Goal: Task Accomplishment & Management: Use online tool/utility

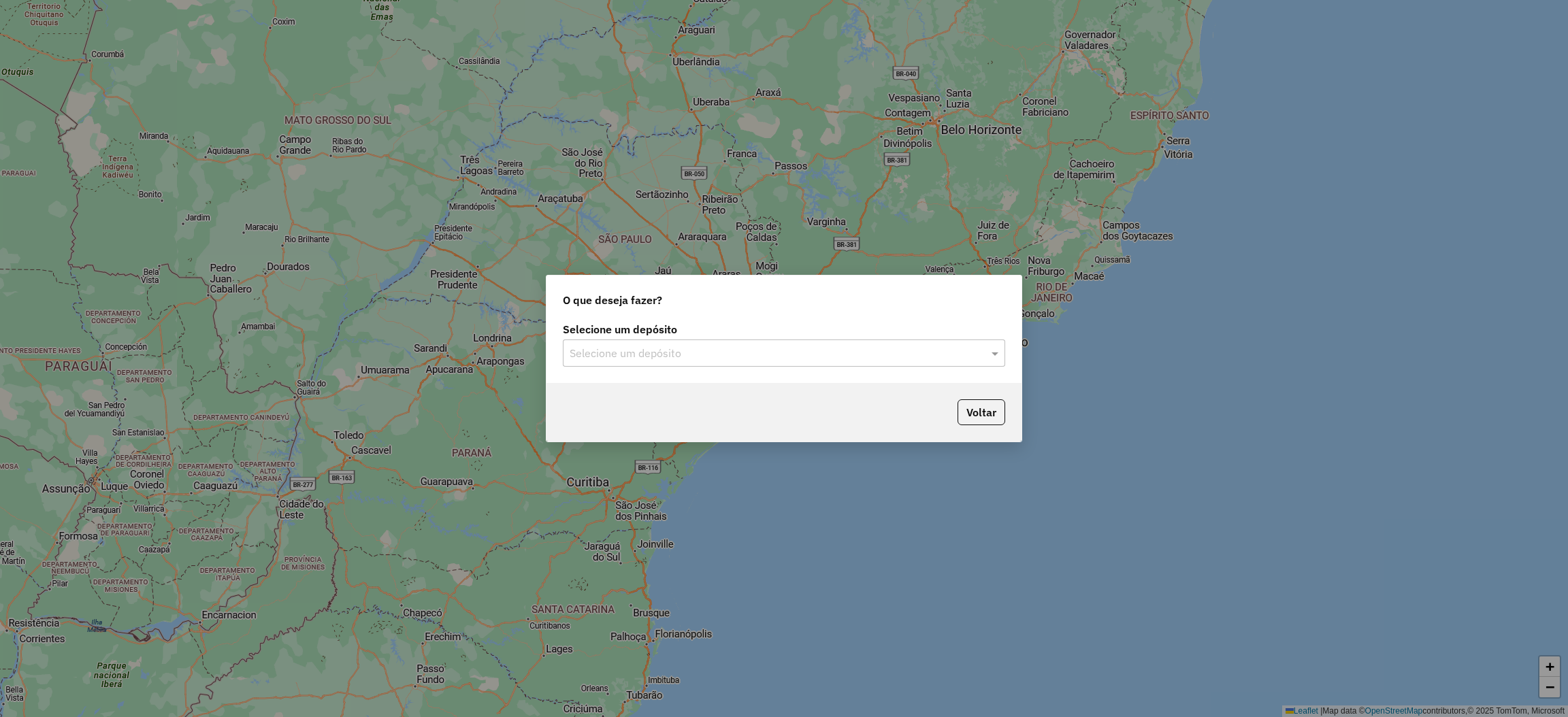
click at [683, 360] on input "text" at bounding box center [770, 354] width 401 height 16
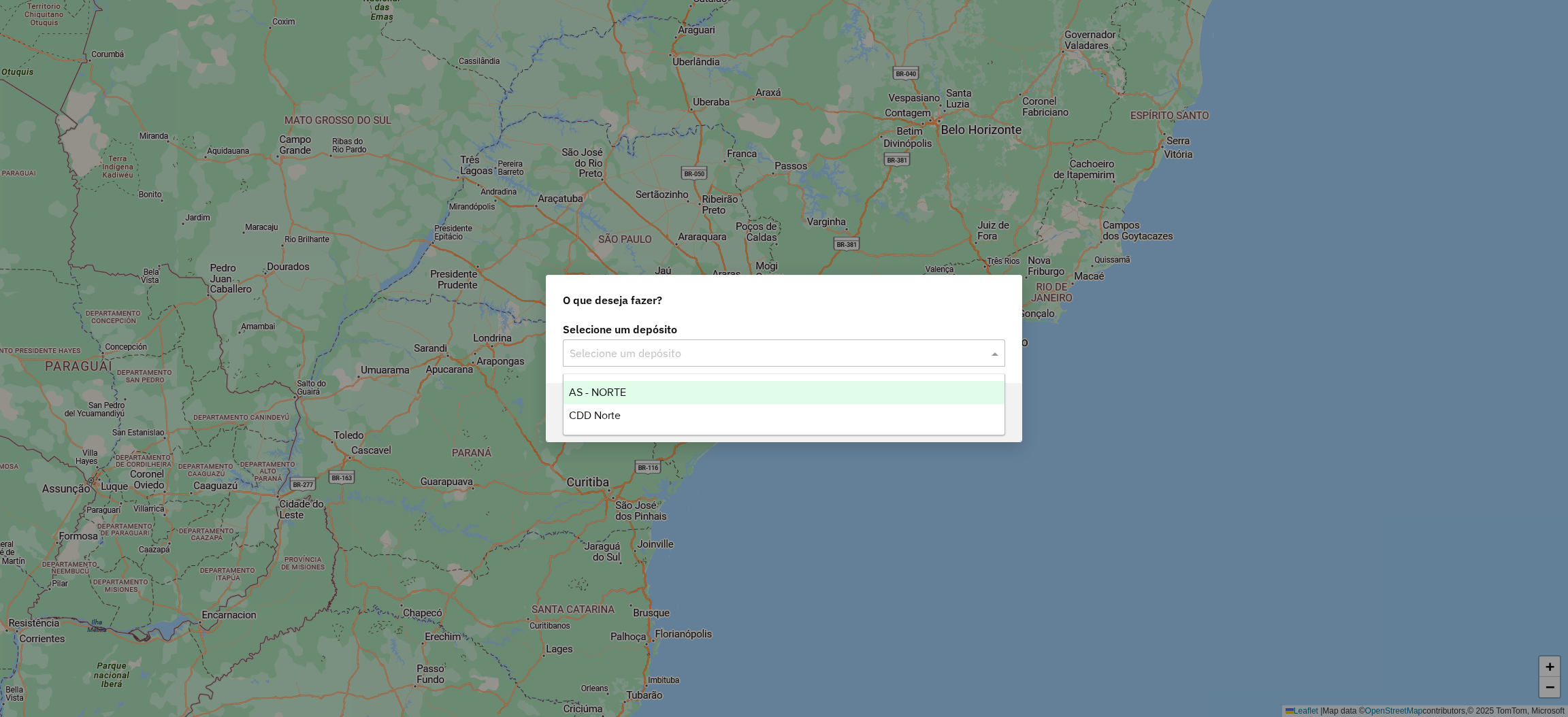
click at [642, 405] on div "CDD Norte" at bounding box center [784, 415] width 441 height 23
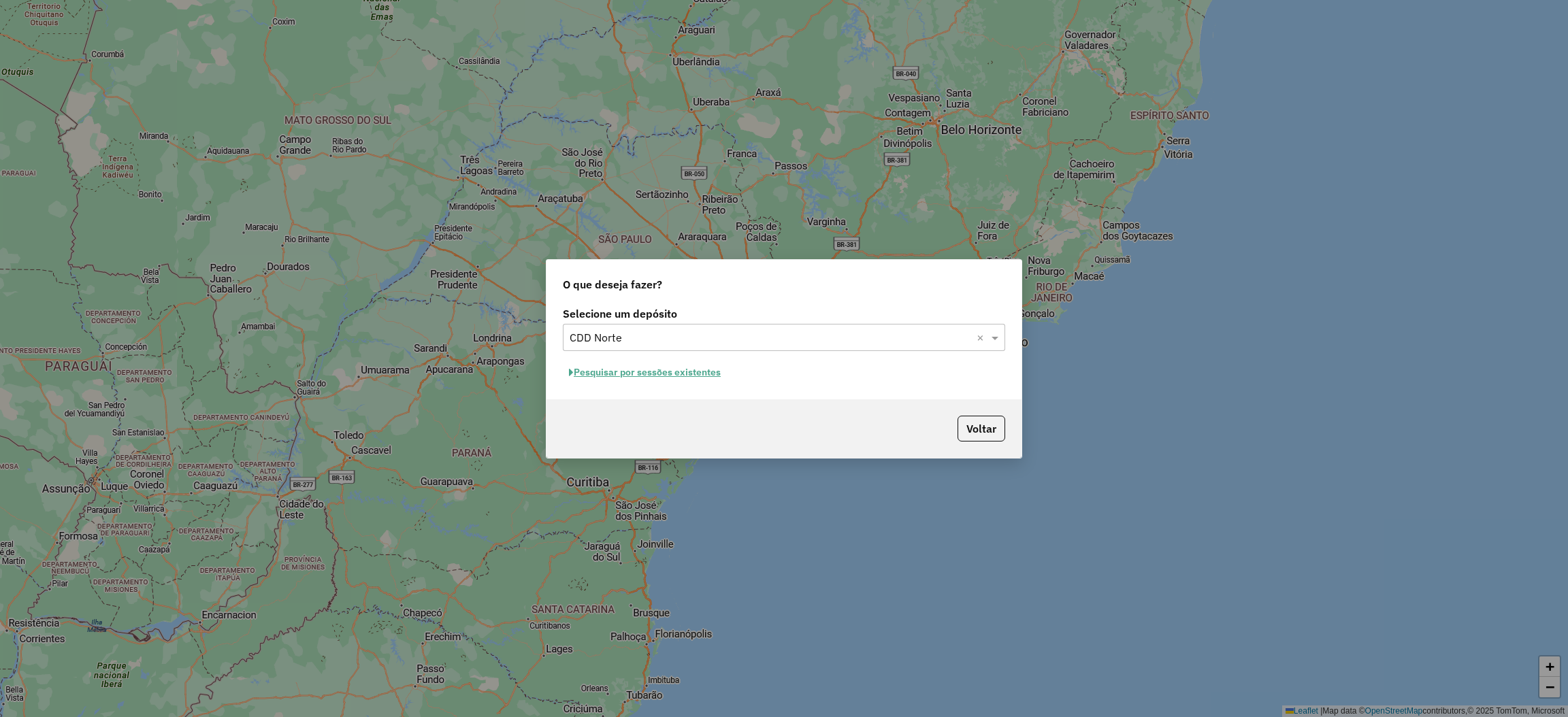
click at [683, 370] on button "Pesquisar por sessões existentes" at bounding box center [644, 371] width 164 height 21
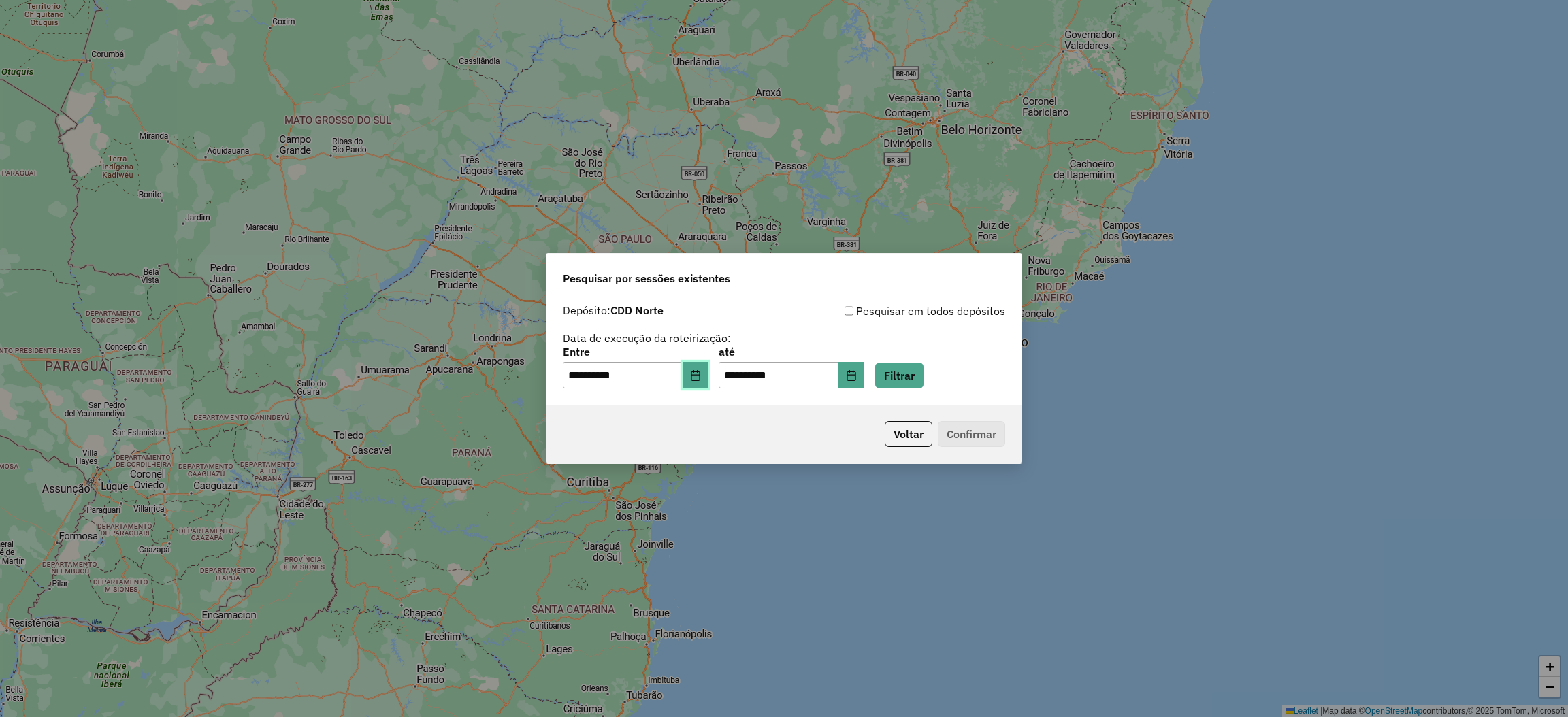
click at [701, 380] on button "Choose Date" at bounding box center [696, 374] width 26 height 27
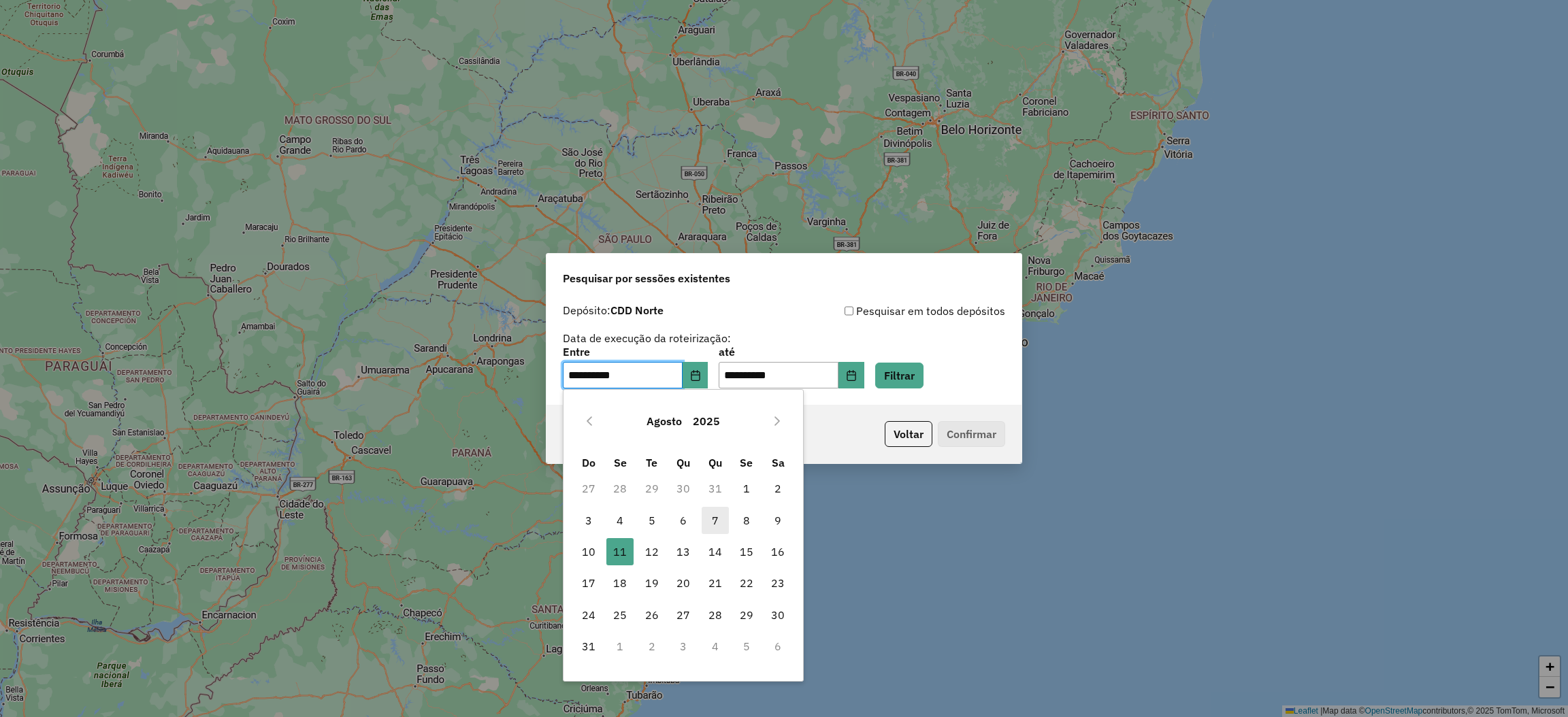
click at [706, 522] on span "7" at bounding box center [714, 519] width 27 height 27
type input "**********"
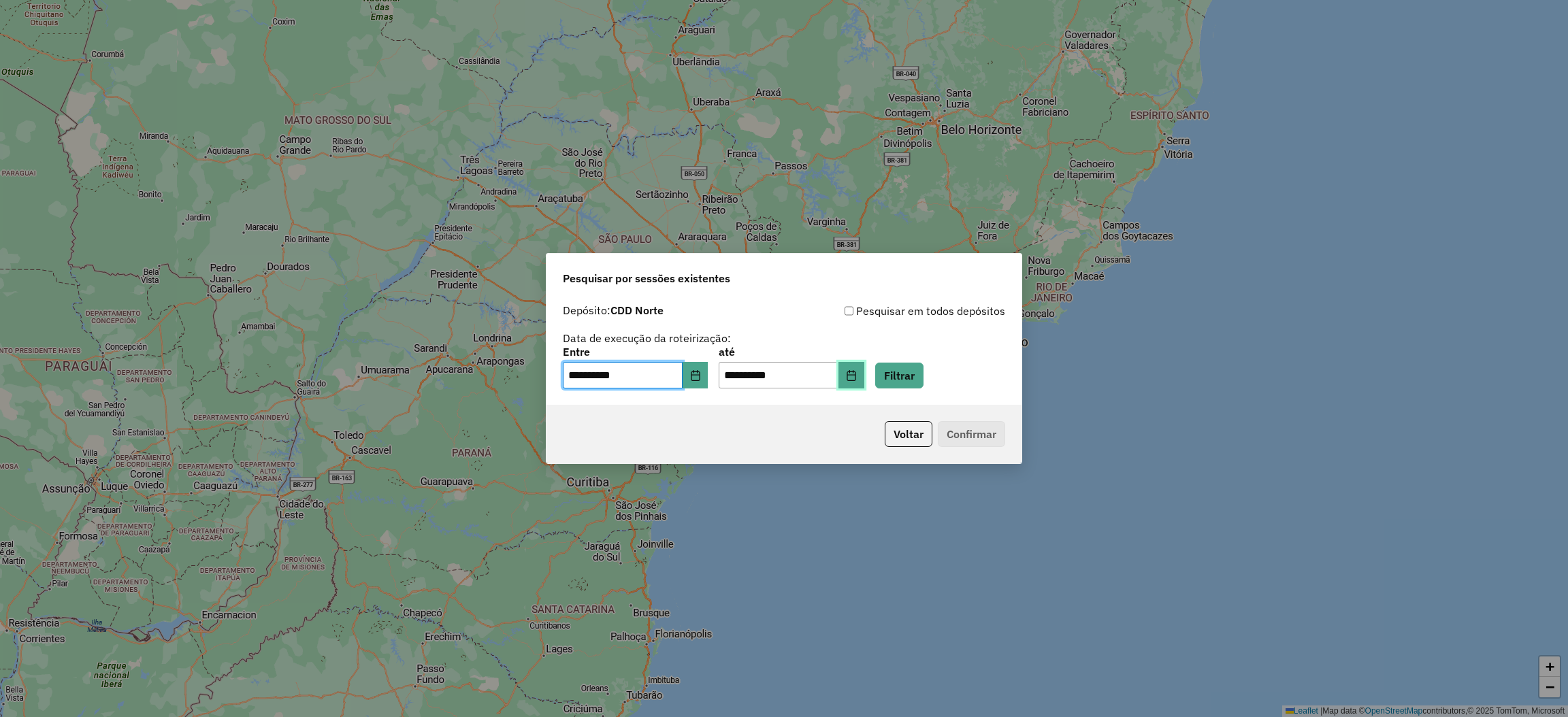
click at [864, 378] on button "Choose Date" at bounding box center [852, 374] width 26 height 27
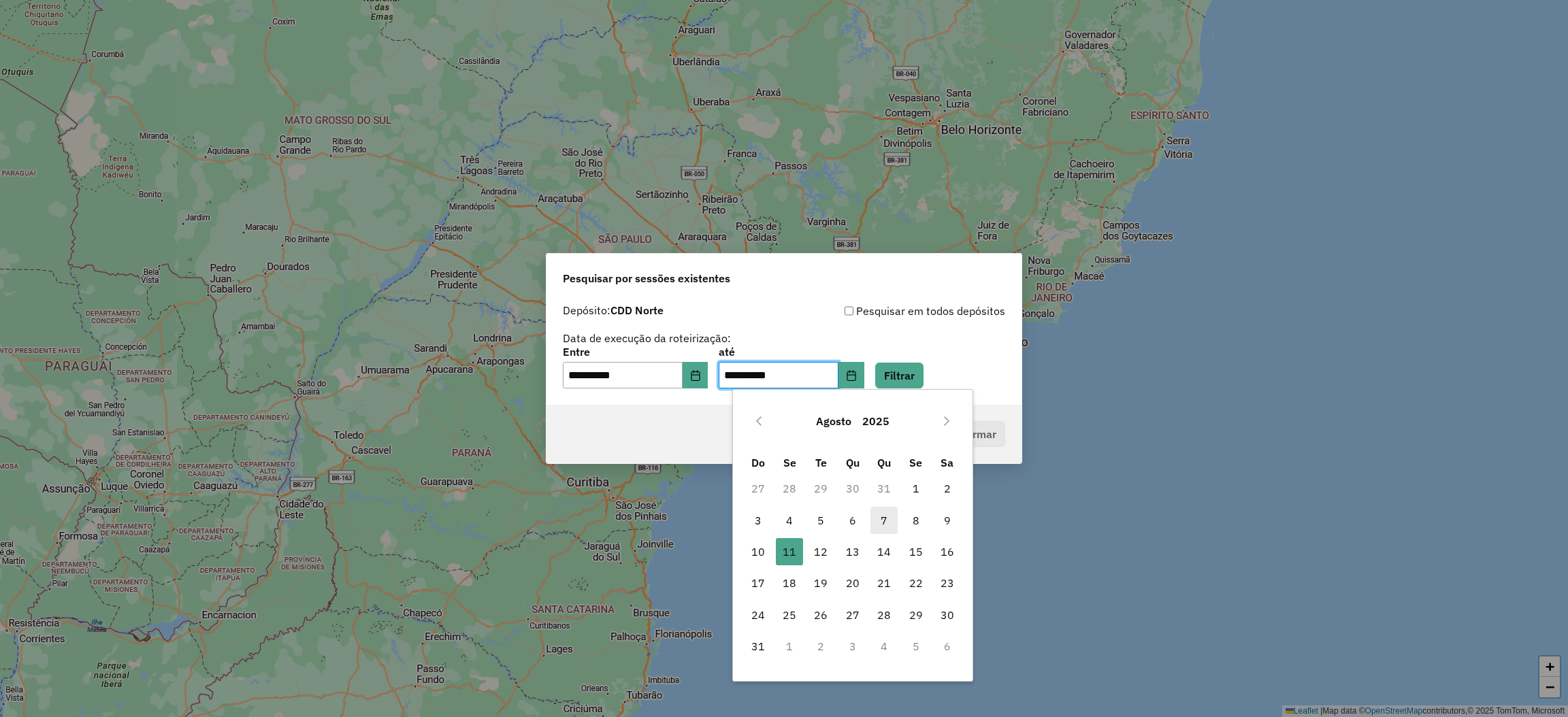
click at [884, 516] on span "7" at bounding box center [883, 519] width 27 height 27
type input "**********"
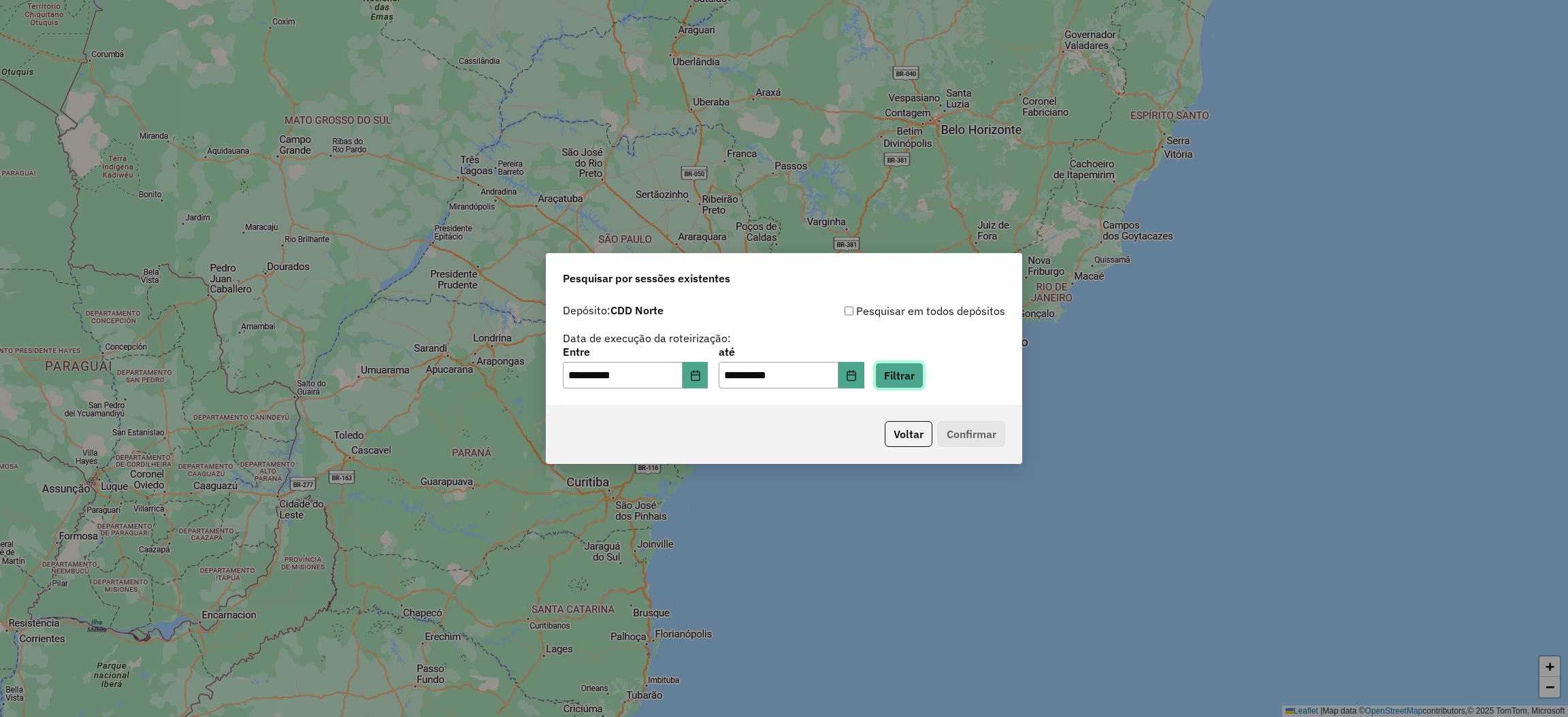
click at [905, 382] on button "Filtrar" at bounding box center [899, 375] width 49 height 26
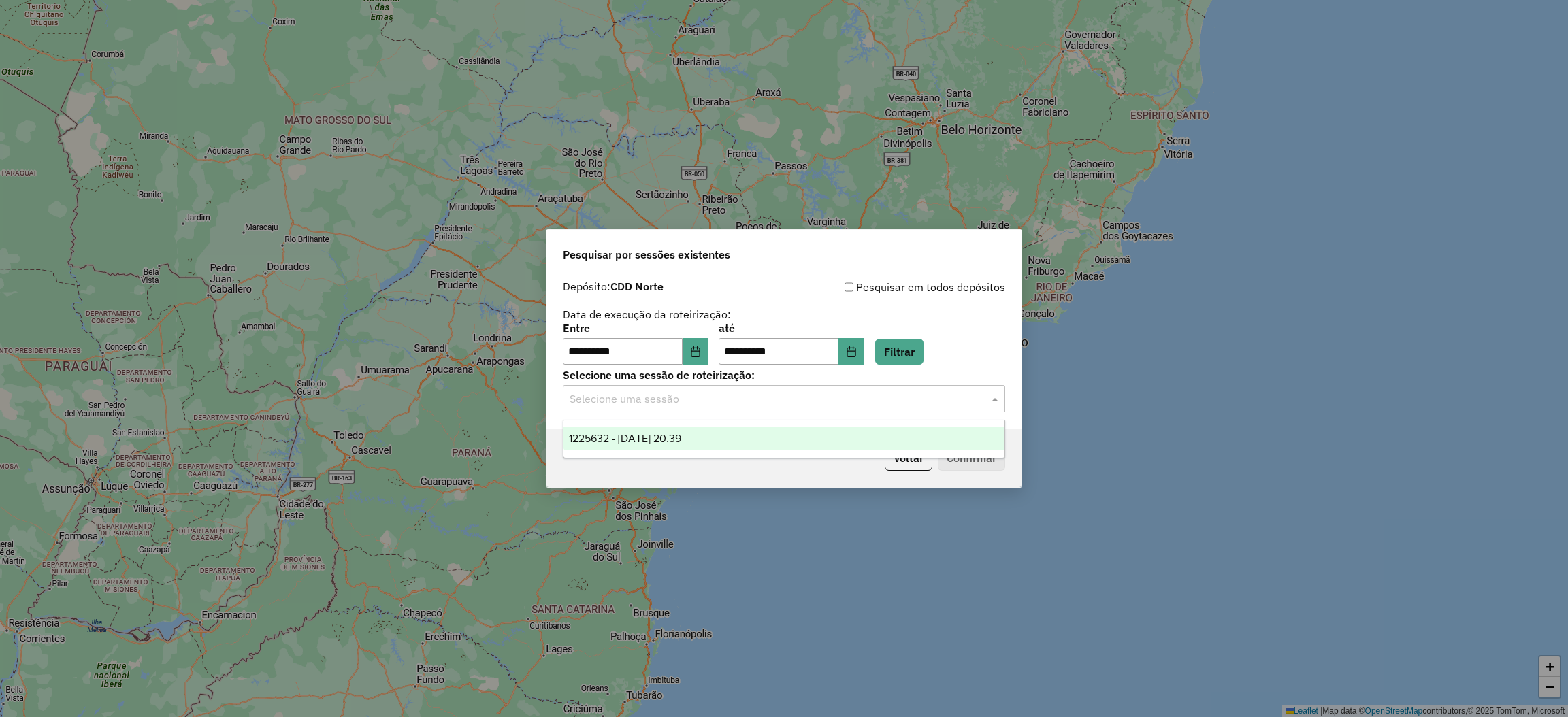
click at [866, 396] on input "text" at bounding box center [770, 399] width 401 height 16
click at [731, 436] on div "1225632 - 07/08/2025 20:39" at bounding box center [784, 438] width 441 height 23
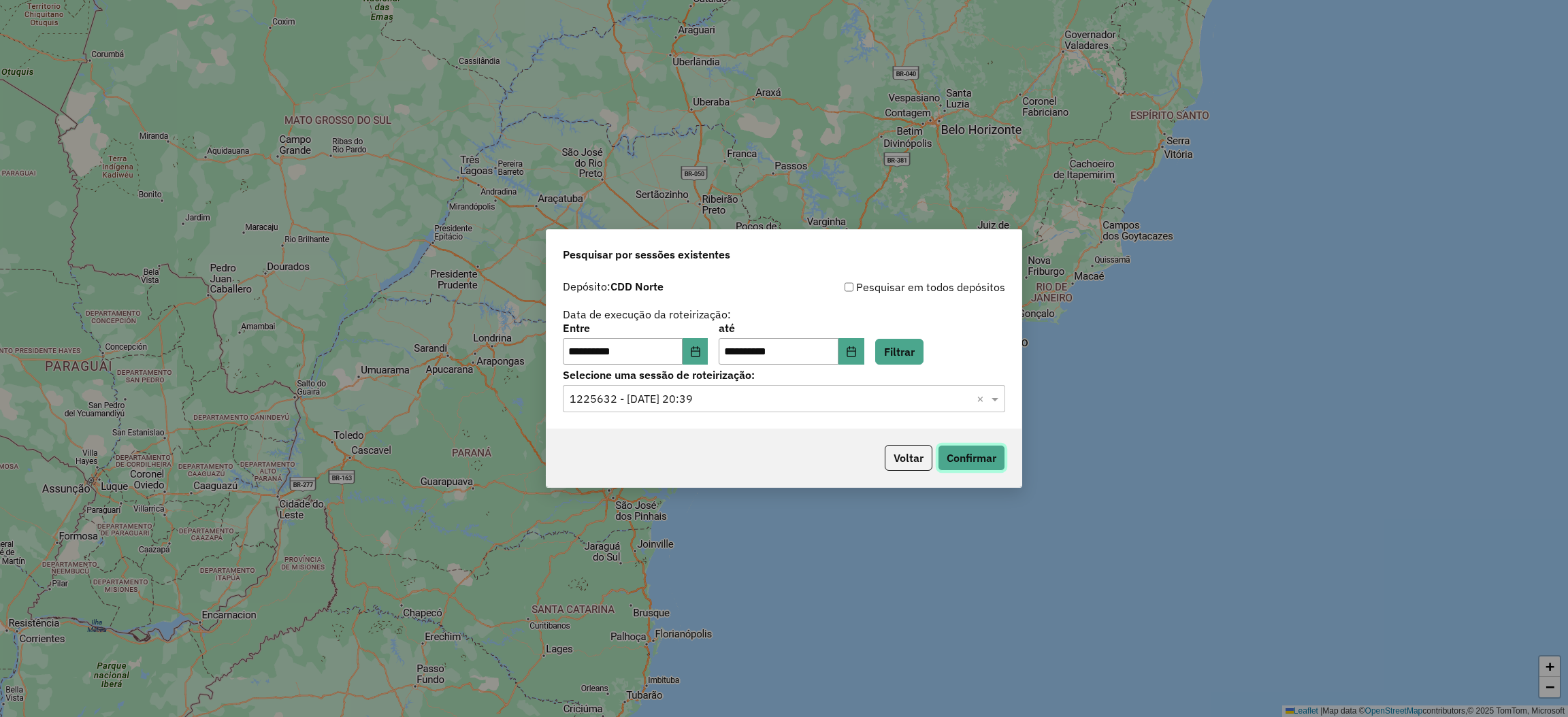
click at [958, 457] on button "Confirmar" at bounding box center [972, 458] width 68 height 26
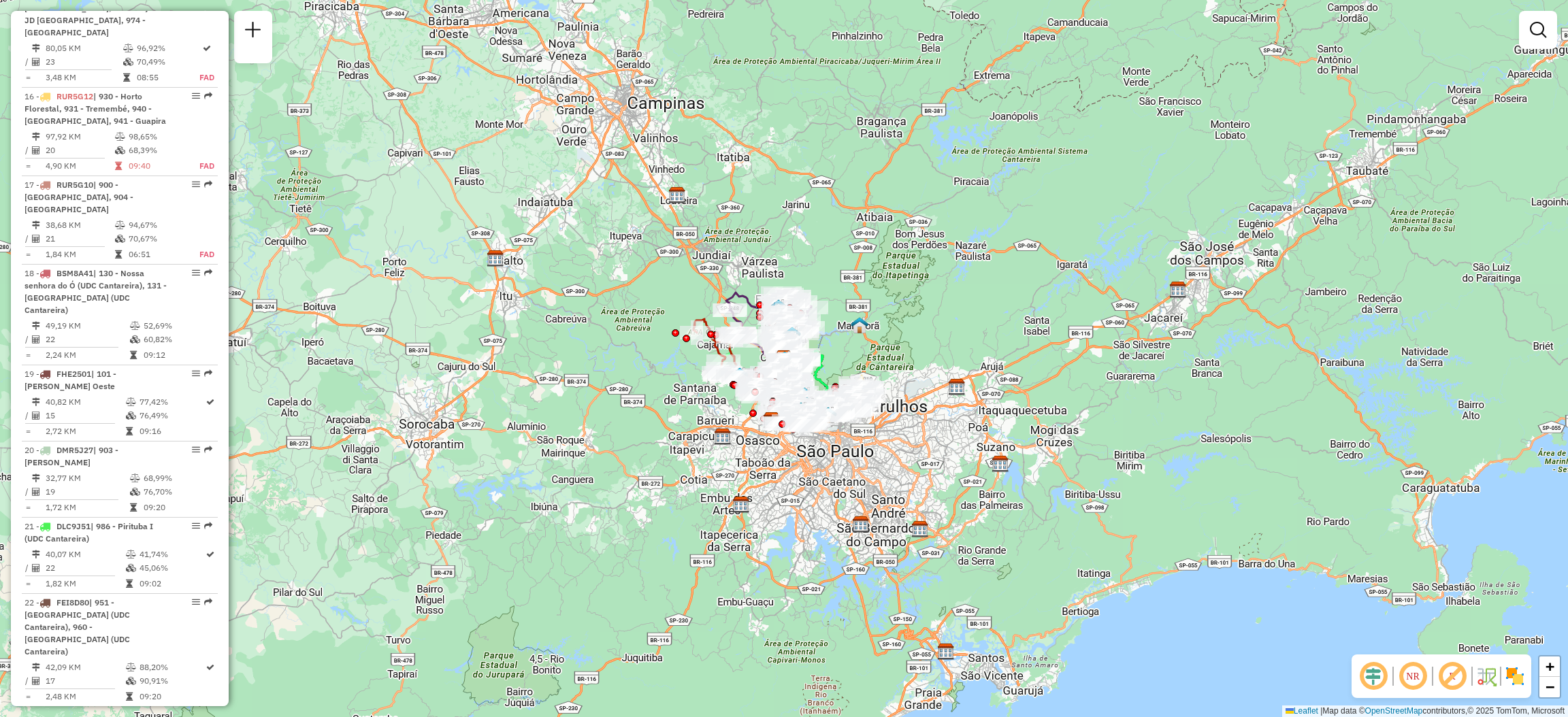
scroll to position [3319, 0]
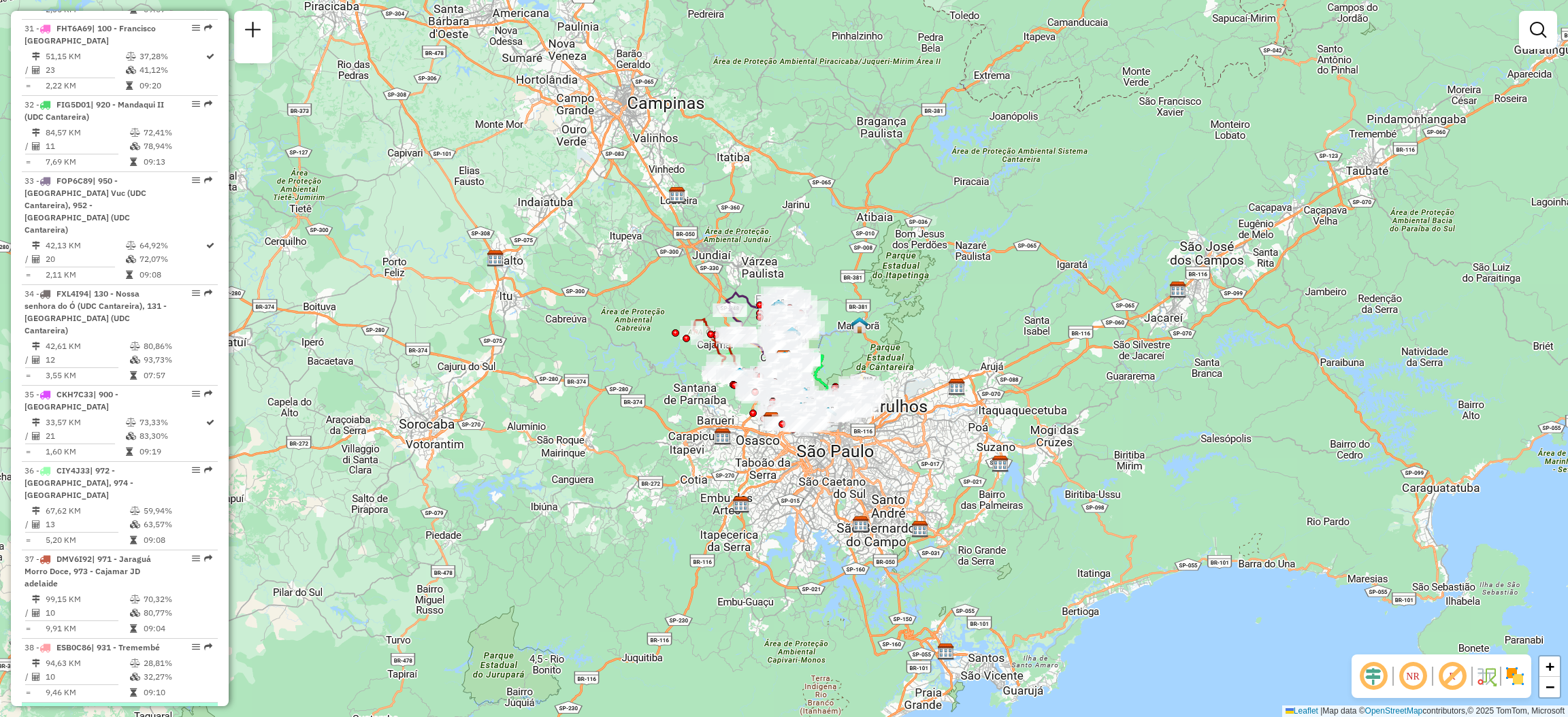
click at [204, 706] on em at bounding box center [208, 710] width 8 height 8
select select "**********"
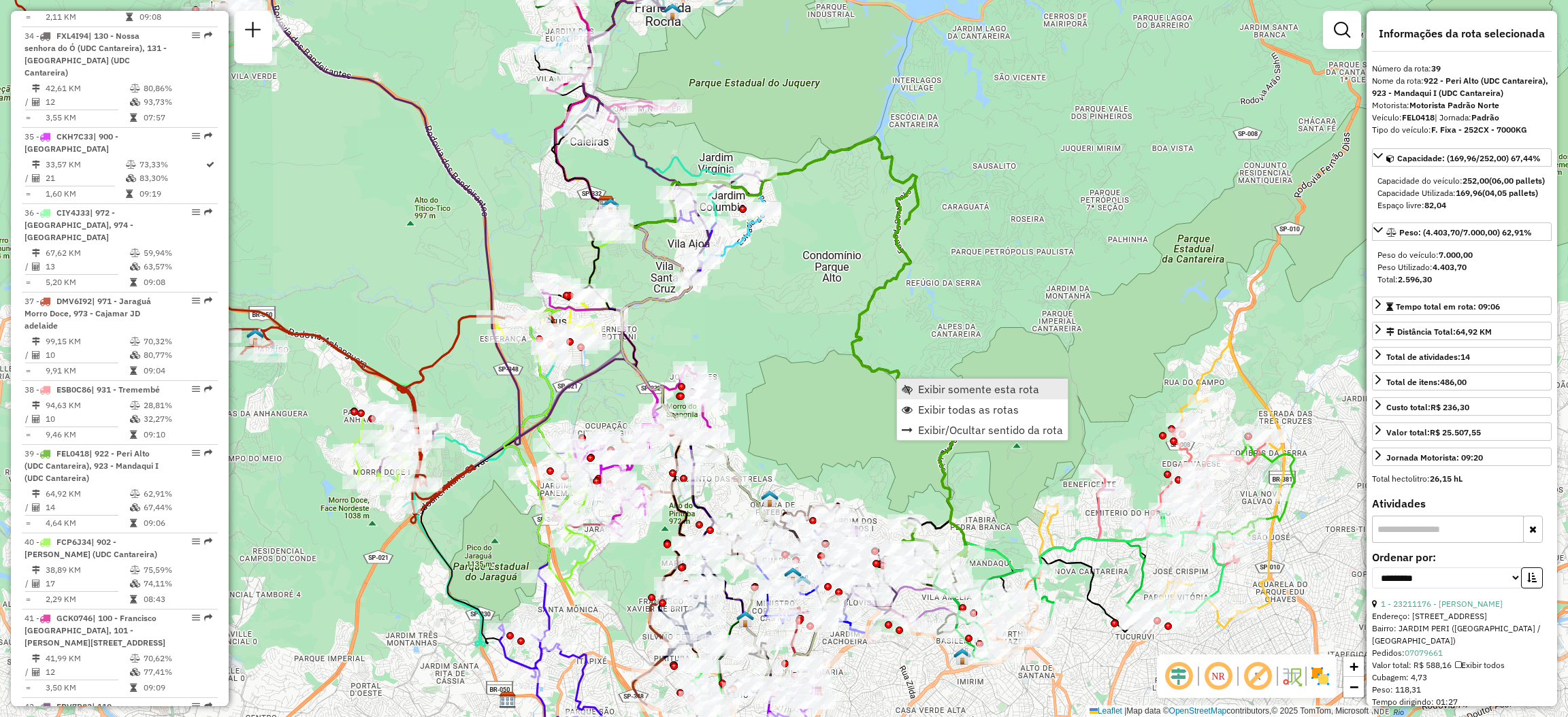
scroll to position [3642, 0]
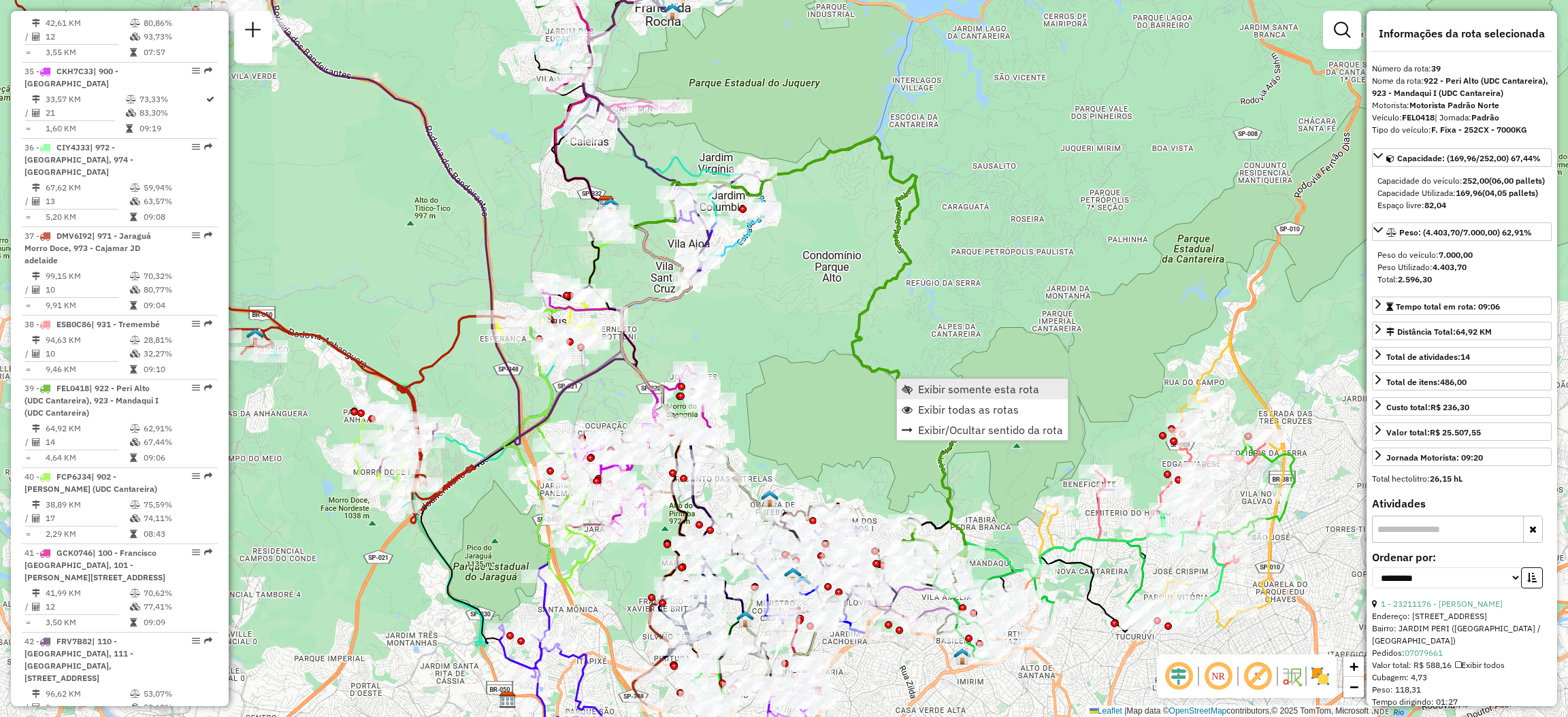
click at [918, 385] on span "Exibir somente esta rota" at bounding box center [979, 388] width 121 height 11
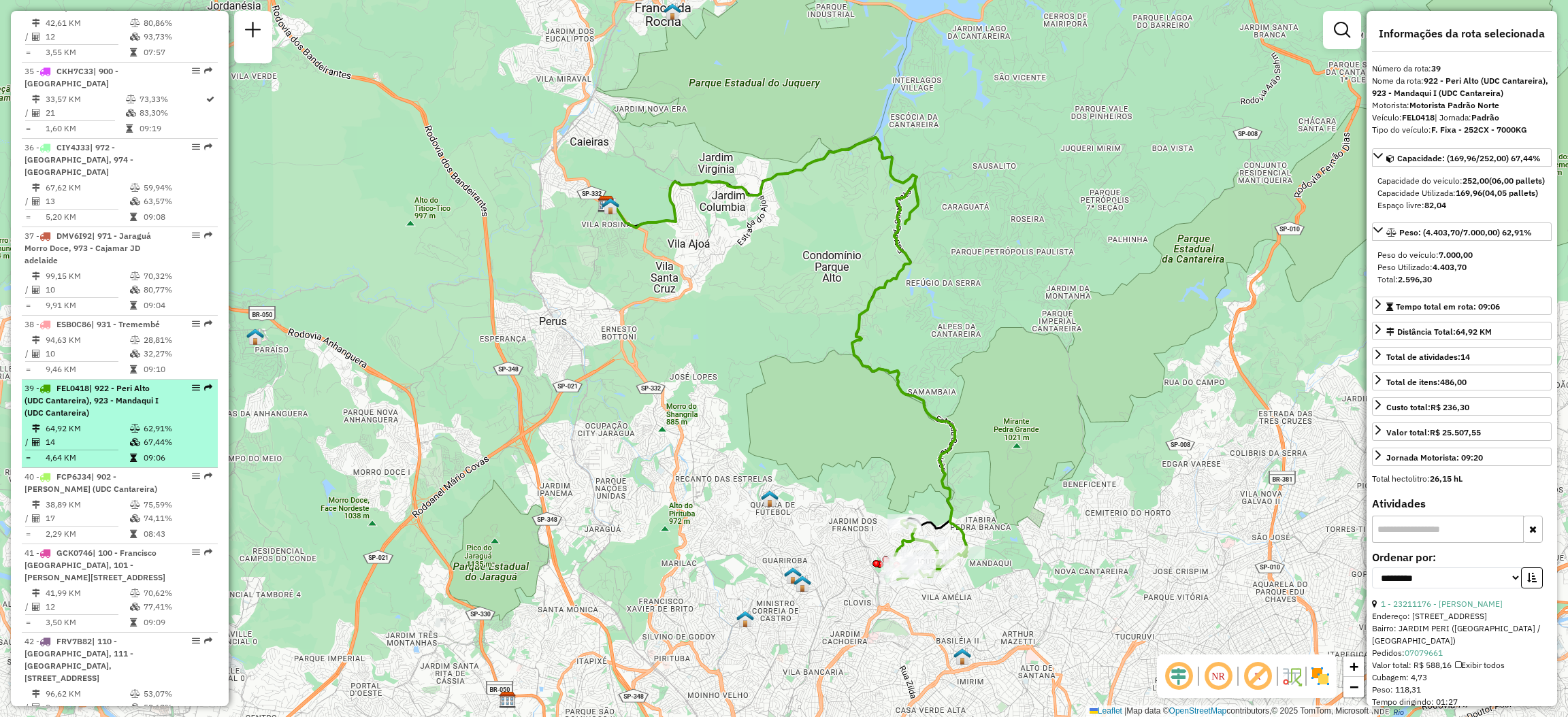
click at [205, 383] on em at bounding box center [208, 387] width 8 height 8
click at [208, 382] on div "39 - FEL0418 | 922 - Peri Alto (UDC Cantareira), 923 - Mandaqui I (UDC Cantarei…" at bounding box center [120, 400] width 191 height 37
click at [198, 383] on div at bounding box center [192, 387] width 41 height 8
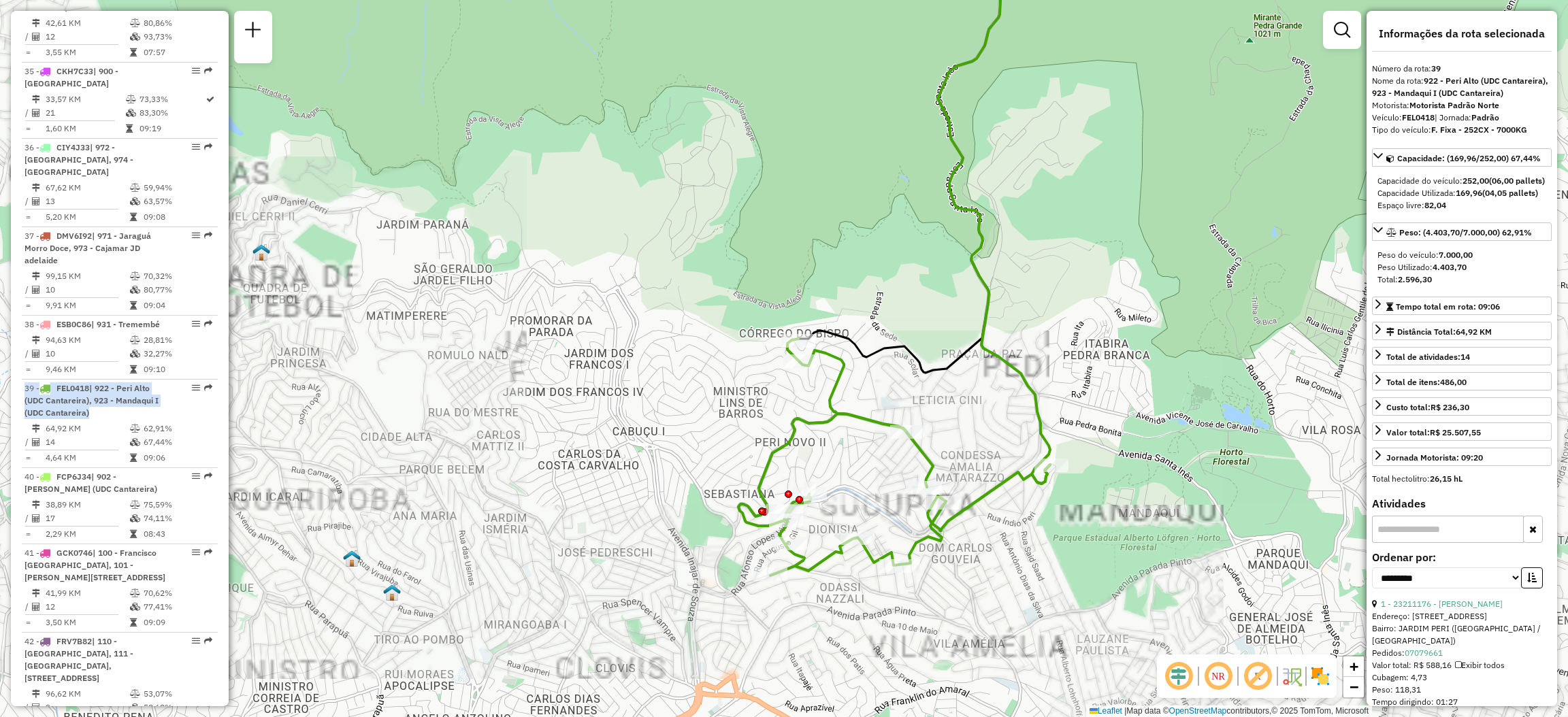
drag, startPoint x: 914, startPoint y: 544, endPoint x: 879, endPoint y: 524, distance: 40.3
click at [880, 525] on div "Janela de atendimento Grade de atendimento Capacidade Transportadoras Veículos …" at bounding box center [784, 358] width 1568 height 717
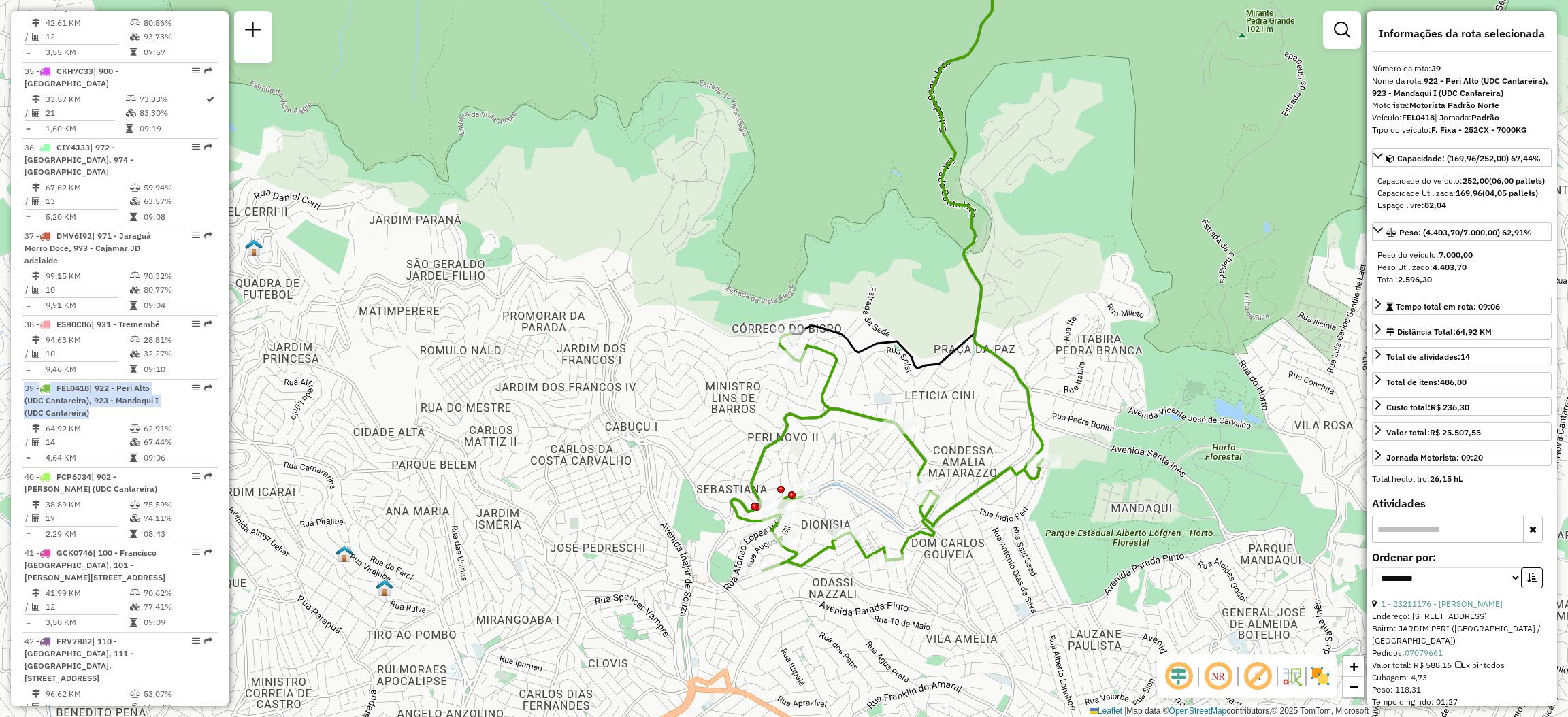
click at [882, 415] on div "Janela de atendimento Grade de atendimento Capacidade Transportadoras Veículos …" at bounding box center [784, 358] width 1568 height 717
